Goal: Information Seeking & Learning: Learn about a topic

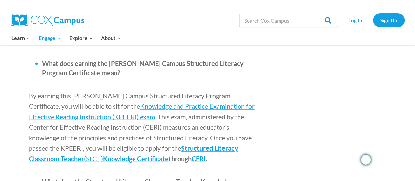
scroll to position [809, 0]
click at [192, 155] on span "CERI" at bounding box center [199, 159] width 14 height 8
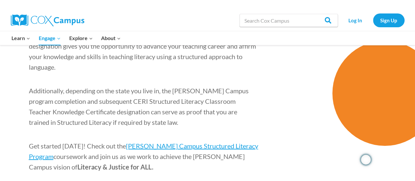
scroll to position [1043, 0]
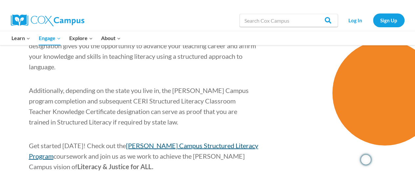
click at [176, 141] on span "[PERSON_NAME] Campus Structured Literacy Program" at bounding box center [143, 150] width 229 height 18
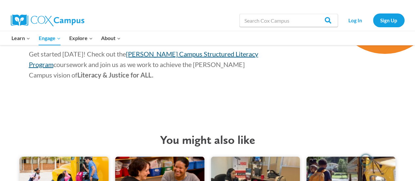
scroll to position [1162, 0]
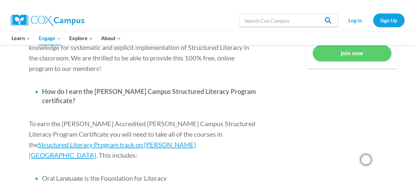
scroll to position [378, 0]
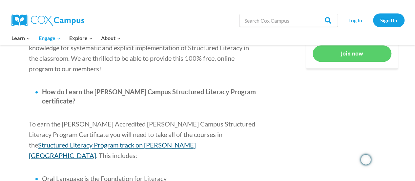
click at [178, 141] on span "Structured Literacy Program track on [PERSON_NAME][GEOGRAPHIC_DATA]" at bounding box center [112, 150] width 167 height 18
